Goal: Register for event/course

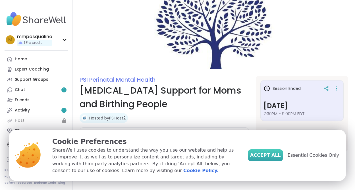
click at [277, 153] on span "Accept All" at bounding box center [265, 155] width 31 height 7
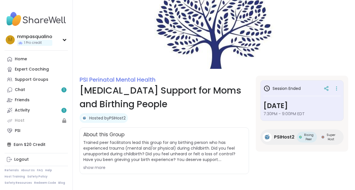
scroll to position [12, 0]
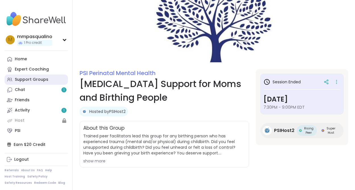
click at [39, 82] on div "Support Groups" at bounding box center [31, 80] width 33 height 6
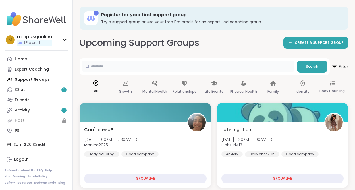
click at [139, 66] on input "text" at bounding box center [188, 65] width 212 height 11
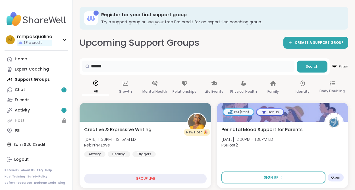
click at [146, 66] on input "******" at bounding box center [188, 65] width 212 height 11
drag, startPoint x: 133, startPoint y: 66, endPoint x: 93, endPoint y: 65, distance: 39.8
click at [93, 65] on input "******" at bounding box center [188, 65] width 212 height 11
type input "*"
type input "**********"
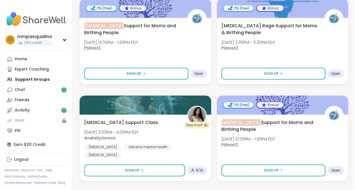
scroll to position [104, 0]
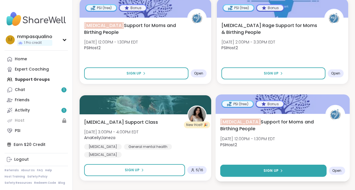
click at [271, 172] on span "Sign Up" at bounding box center [270, 170] width 15 height 5
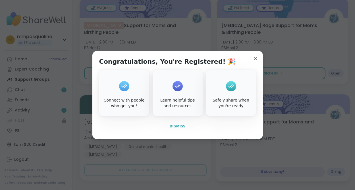
click at [180, 124] on span "Dismiss" at bounding box center [177, 126] width 16 height 4
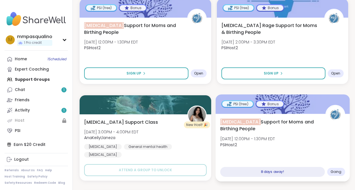
drag, startPoint x: 256, startPoint y: 129, endPoint x: 220, endPoint y: 121, distance: 37.1
click at [220, 121] on span "Birth Trauma Support for Moms and Birthing People" at bounding box center [269, 125] width 99 height 14
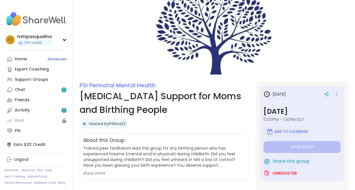
click at [284, 133] on span "Add to Calendar" at bounding box center [290, 131] width 33 height 5
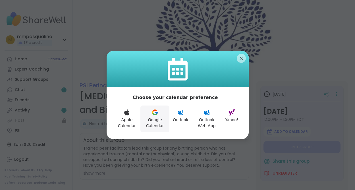
click at [161, 113] on button "Google Calendar" at bounding box center [154, 118] width 29 height 27
